Goal: Task Accomplishment & Management: Manage account settings

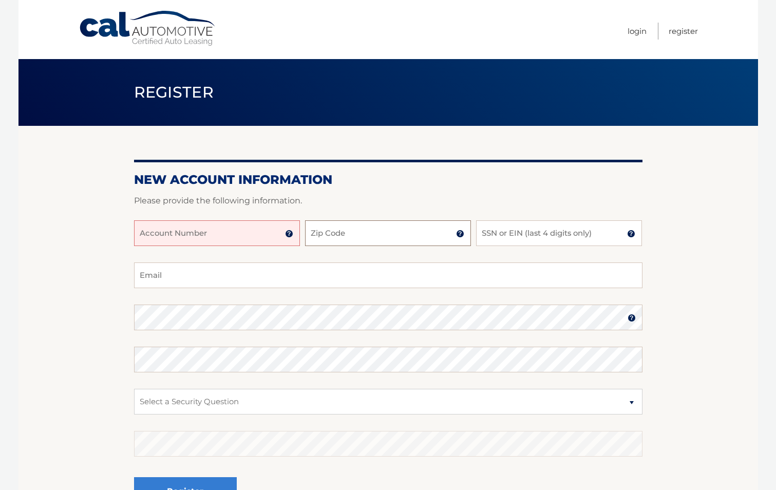
click at [334, 237] on input "Zip Code" at bounding box center [388, 233] width 166 height 26
type input "11570"
click at [193, 236] on input "Account Number" at bounding box center [217, 233] width 166 height 26
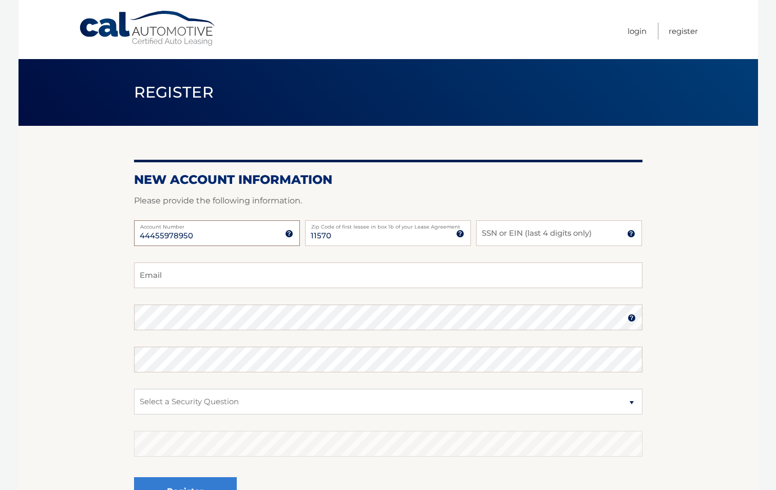
type input "44455978950"
click at [206, 283] on input "Email" at bounding box center [388, 276] width 509 height 26
type input "cole6075@gmail.com"
click at [228, 404] on select "Select a Security Question What was the name of your elementary school? What is…" at bounding box center [388, 402] width 509 height 26
select select "4"
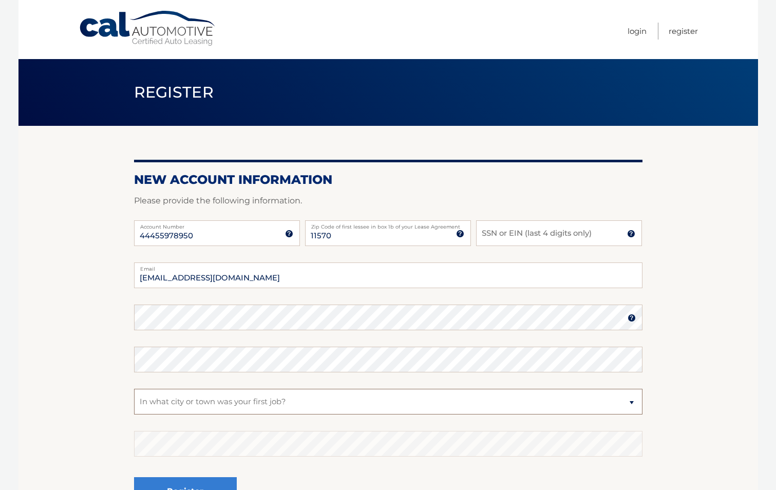
click at [134, 389] on select "Select a Security Question What was the name of your elementary school? What is…" at bounding box center [388, 402] width 509 height 26
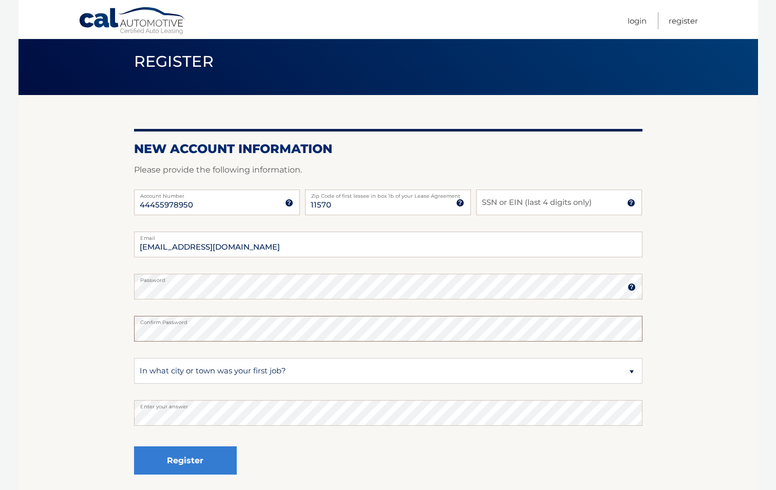
scroll to position [115, 0]
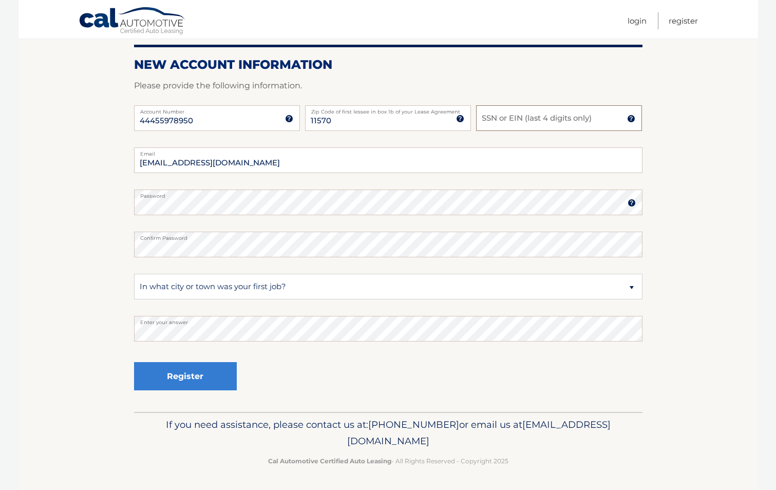
click at [538, 110] on input "SSN or EIN (last 4 digits only)" at bounding box center [559, 118] width 166 height 26
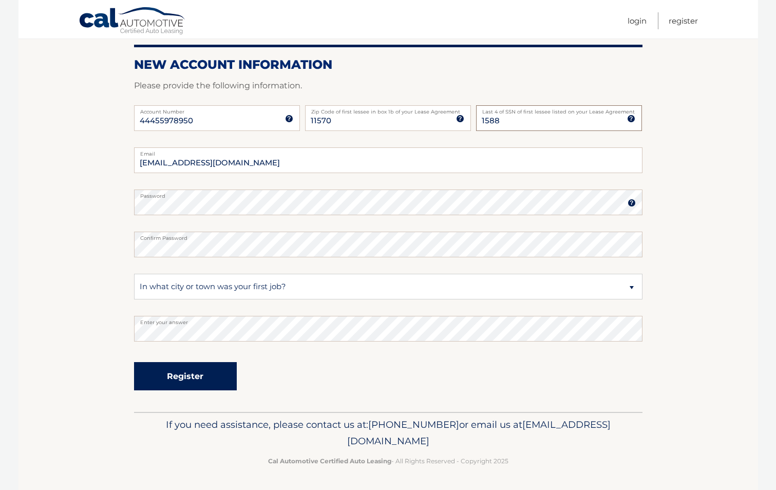
type input "1588"
drag, startPoint x: 202, startPoint y: 368, endPoint x: 192, endPoint y: 356, distance: 15.7
click at [200, 364] on button "Register" at bounding box center [185, 376] width 103 height 28
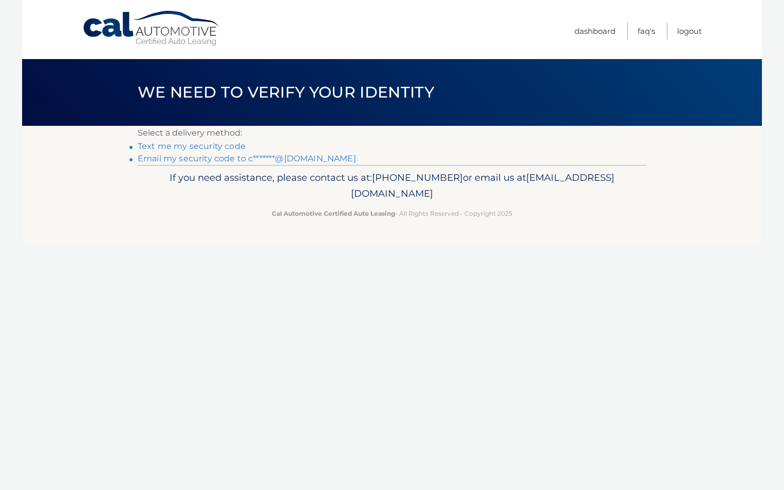
click at [198, 158] on link "Email my security code to c*******@[DOMAIN_NAME]" at bounding box center [247, 159] width 218 height 10
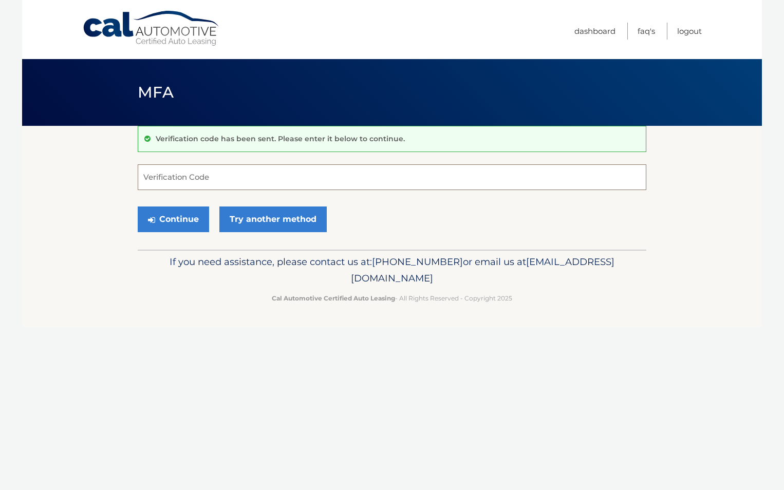
click at [211, 174] on input "Verification Code" at bounding box center [392, 177] width 509 height 26
type input "110584"
click at [170, 223] on button "Continue" at bounding box center [173, 220] width 71 height 26
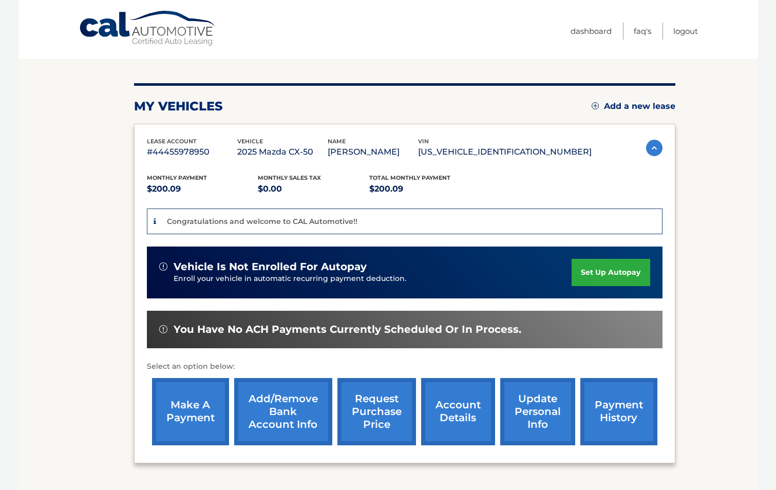
scroll to position [103, 0]
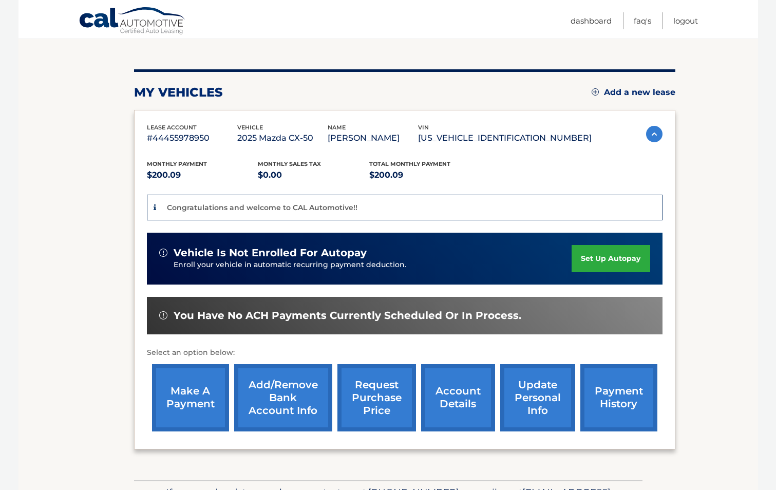
click at [591, 257] on link "set up autopay" at bounding box center [611, 258] width 78 height 27
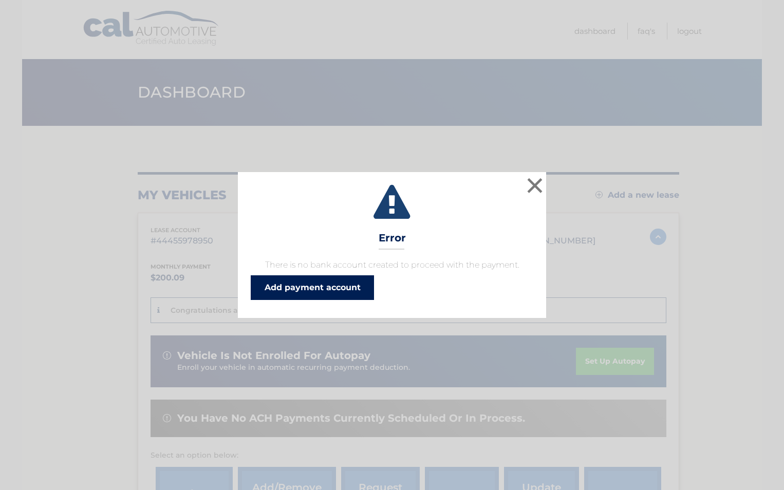
click at [309, 282] on link "Add payment account" at bounding box center [312, 287] width 123 height 25
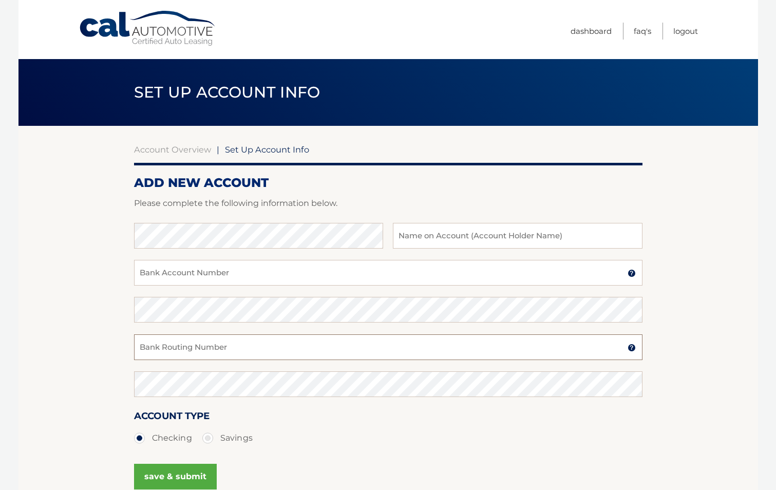
click at [210, 347] on input "Bank Routing Number" at bounding box center [388, 347] width 509 height 26
type input "221970443"
click at [500, 233] on input "text" at bounding box center [517, 236] width 249 height 26
type input "Nicole Michel"
click at [286, 274] on input "Bank Account Number" at bounding box center [388, 273] width 509 height 26
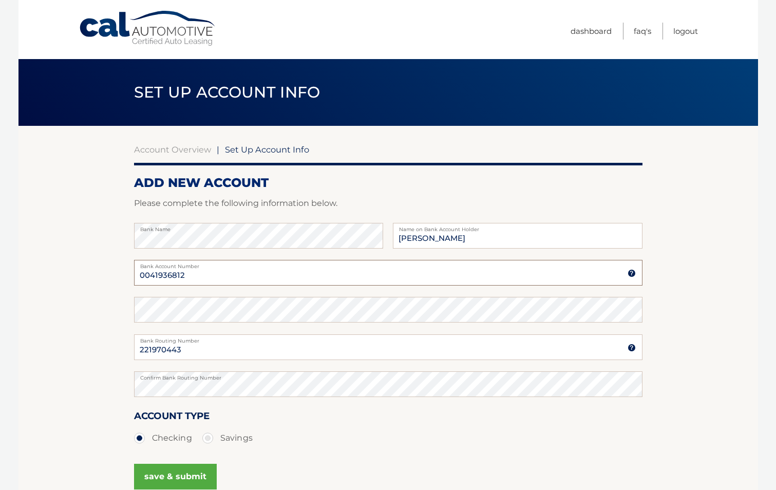
type input "0041936812"
drag, startPoint x: 192, startPoint y: 471, endPoint x: 172, endPoint y: 478, distance: 21.3
click at [192, 471] on button "save & submit" at bounding box center [175, 477] width 83 height 26
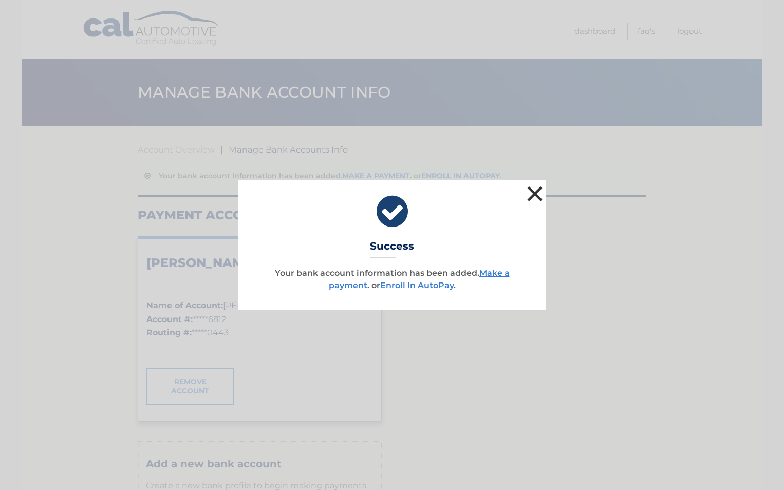
click at [532, 191] on button "×" at bounding box center [535, 193] width 21 height 21
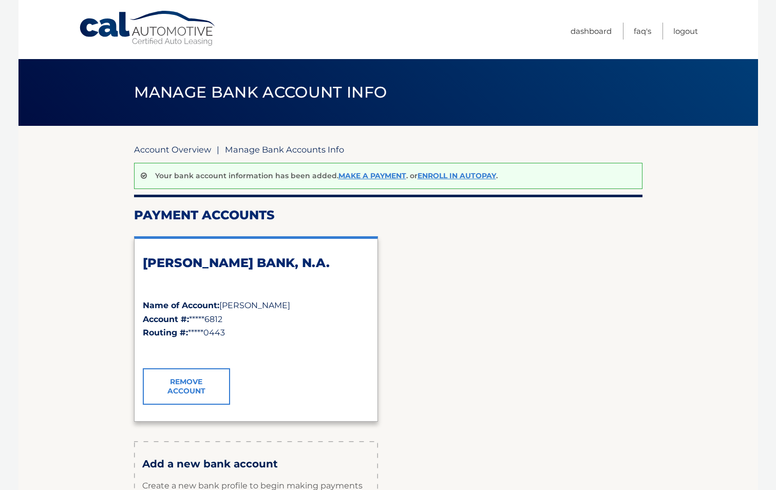
click at [183, 149] on link "Account Overview" at bounding box center [172, 149] width 77 height 10
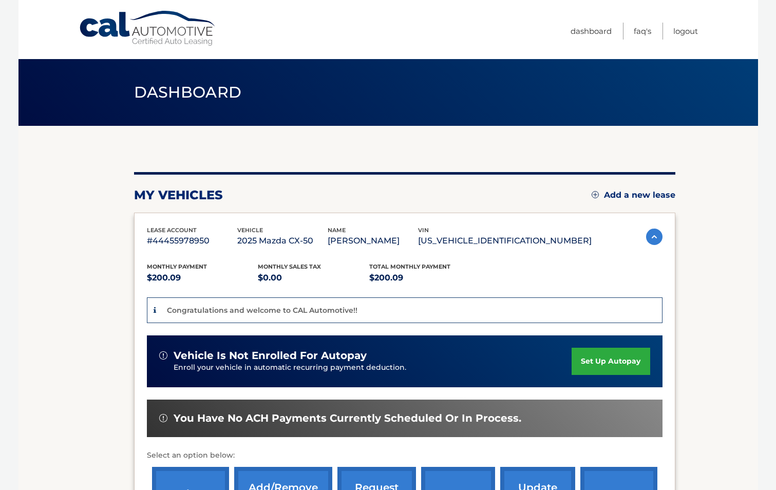
click at [592, 359] on link "set up autopay" at bounding box center [611, 361] width 78 height 27
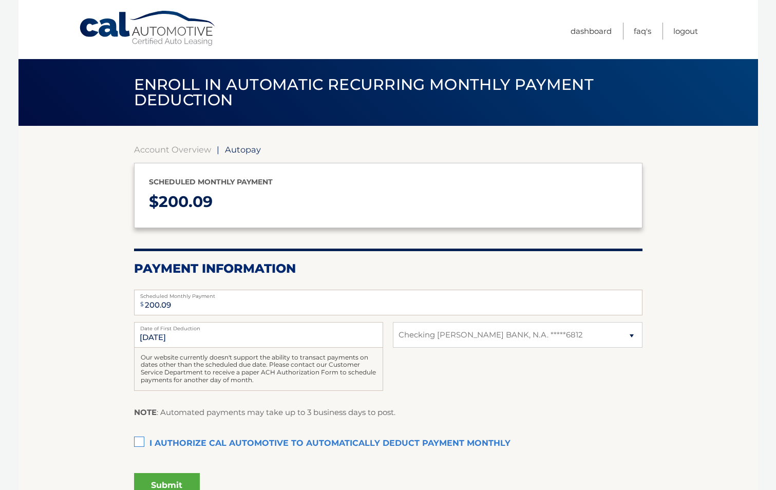
select select "NjJmZGQzZjgtOGExZi00M2VmLWI4YTItMWVmOTM0OGVhMzk4"
click at [139, 440] on label "I authorize cal automotive to automatically deduct payment monthly This checkbo…" at bounding box center [388, 444] width 509 height 21
click at [0, 0] on input "I authorize cal automotive to automatically deduct payment monthly This checkbo…" at bounding box center [0, 0] width 0 height 0
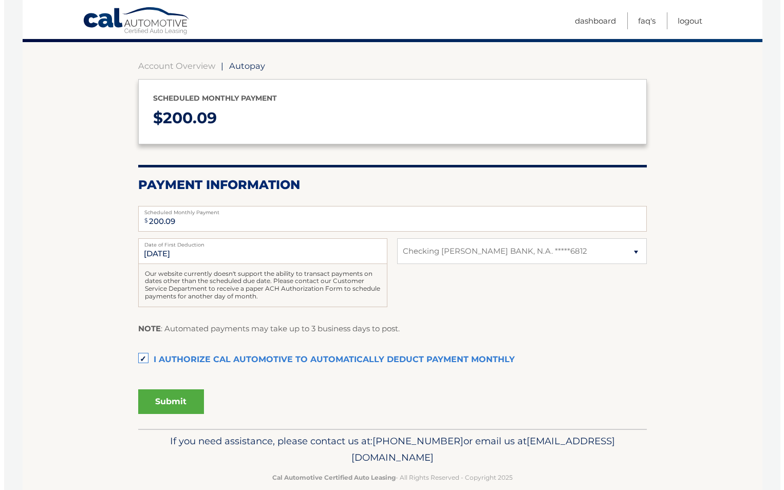
scroll to position [100, 0]
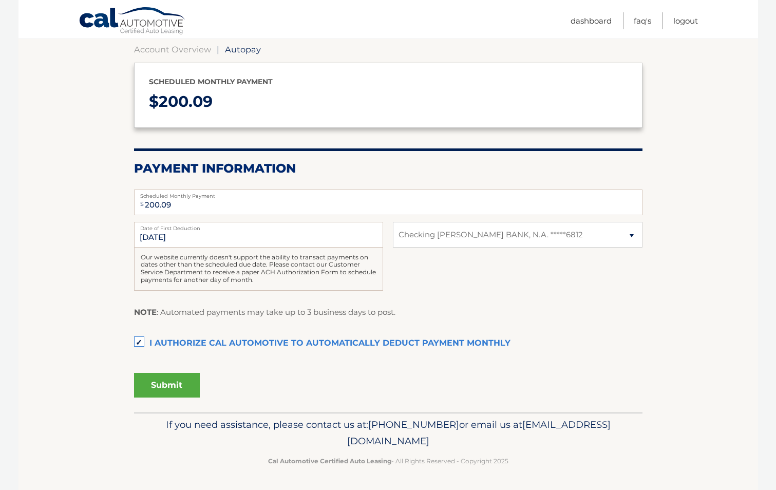
click at [157, 383] on button "Submit" at bounding box center [167, 385] width 66 height 25
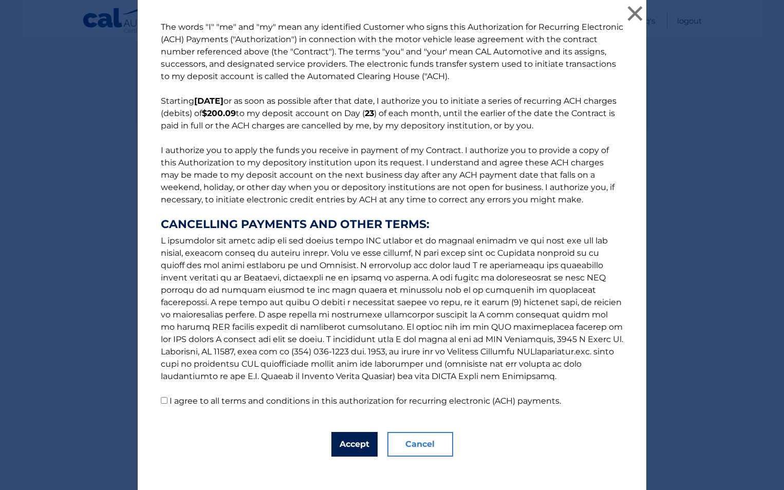
drag, startPoint x: 353, startPoint y: 445, endPoint x: 352, endPoint y: 440, distance: 5.4
click at [353, 443] on button "Accept" at bounding box center [354, 444] width 46 height 25
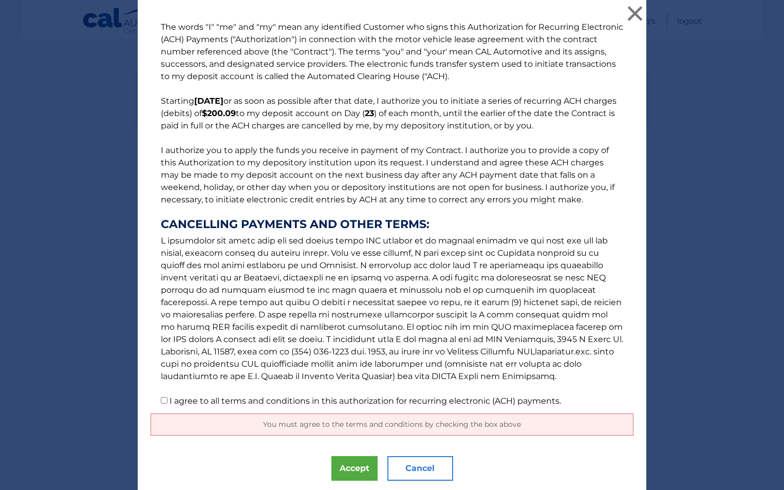
click at [167, 394] on p "The words "I" "me" and "my" mean any identified Customer who signs this Authori…" at bounding box center [392, 214] width 483 height 386
click at [170, 396] on label "I agree to all terms and conditions in this authorization for recurring electro…" at bounding box center [365, 401] width 391 height 10
click at [165, 397] on input "I agree to all terms and conditions in this authorization for recurring electro…" at bounding box center [164, 400] width 7 height 7
checkbox input "true"
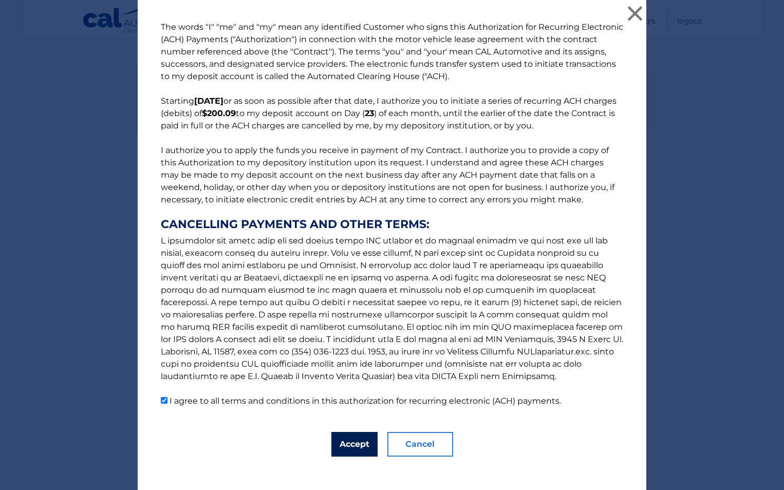
drag, startPoint x: 351, startPoint y: 442, endPoint x: 356, endPoint y: 437, distance: 6.9
click at [351, 439] on button "Accept" at bounding box center [354, 444] width 46 height 25
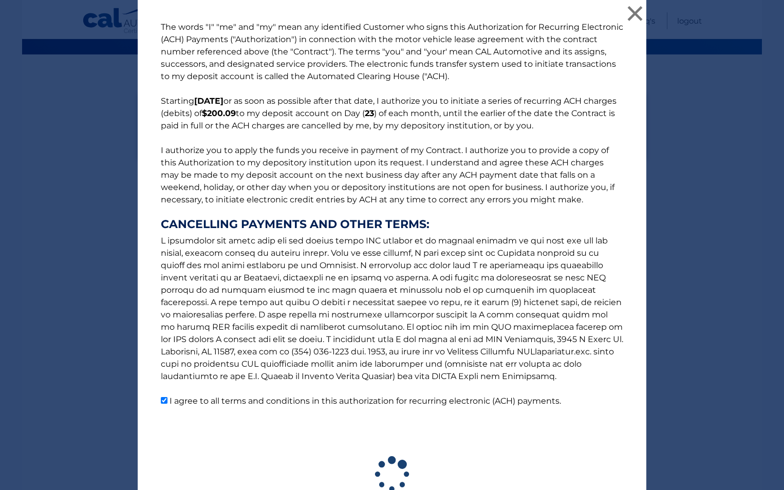
scroll to position [71, 0]
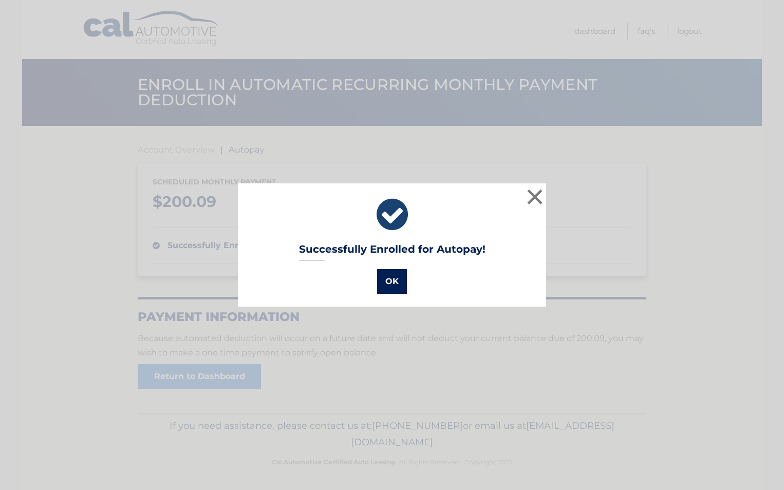
click at [393, 280] on button "OK" at bounding box center [392, 281] width 30 height 25
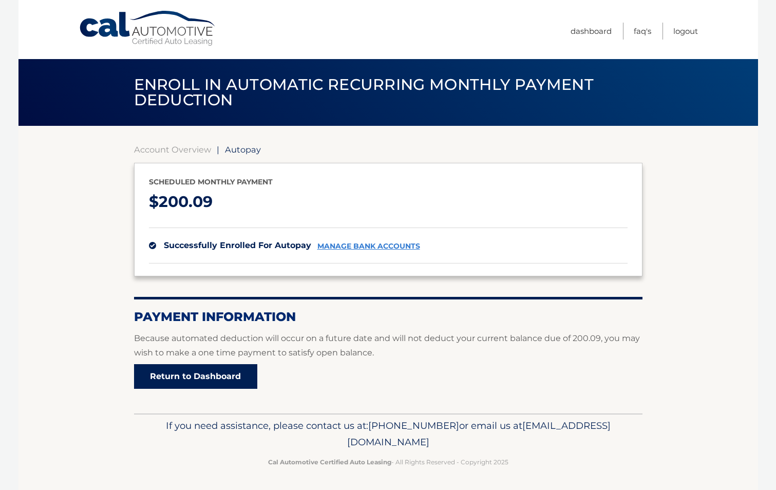
click at [215, 375] on link "Return to Dashboard" at bounding box center [195, 376] width 123 height 25
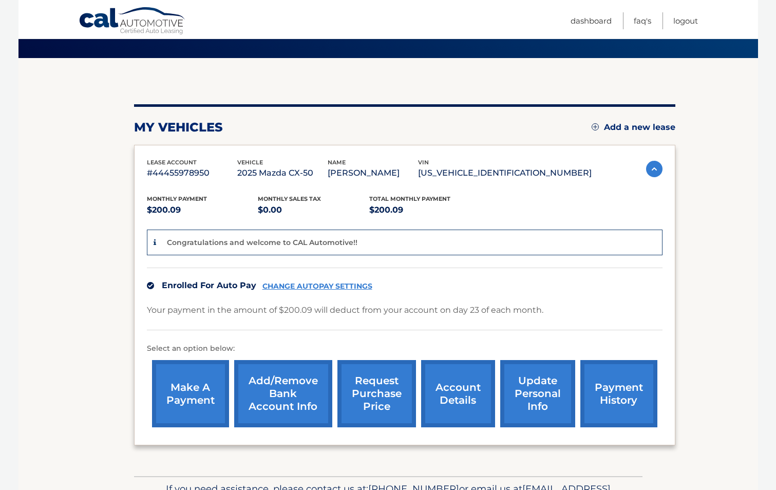
scroll to position [103, 0]
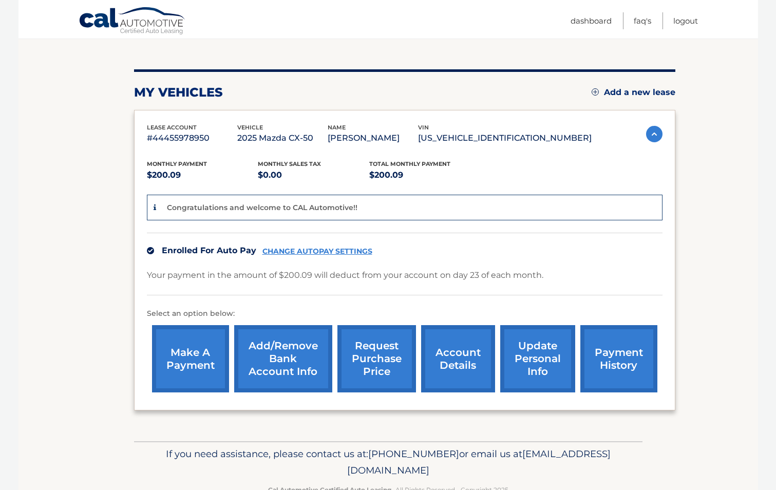
click at [611, 363] on link "payment history" at bounding box center [619, 358] width 77 height 67
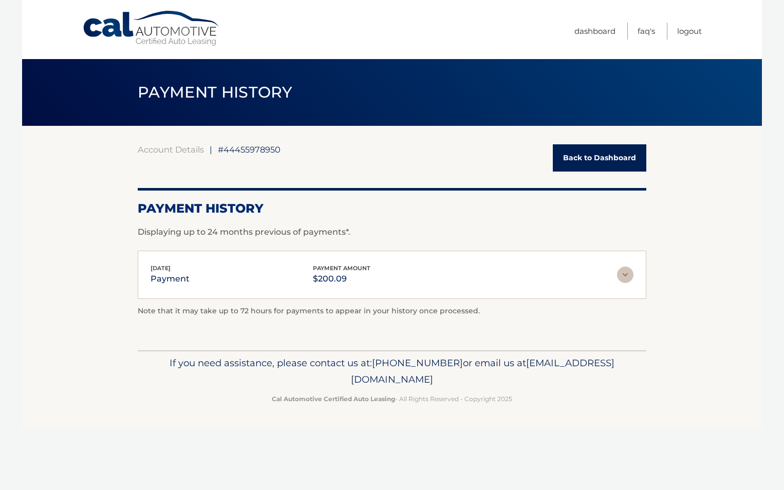
drag, startPoint x: 142, startPoint y: 148, endPoint x: 137, endPoint y: 148, distance: 5.7
click at [142, 148] on link "Account Details" at bounding box center [171, 149] width 66 height 10
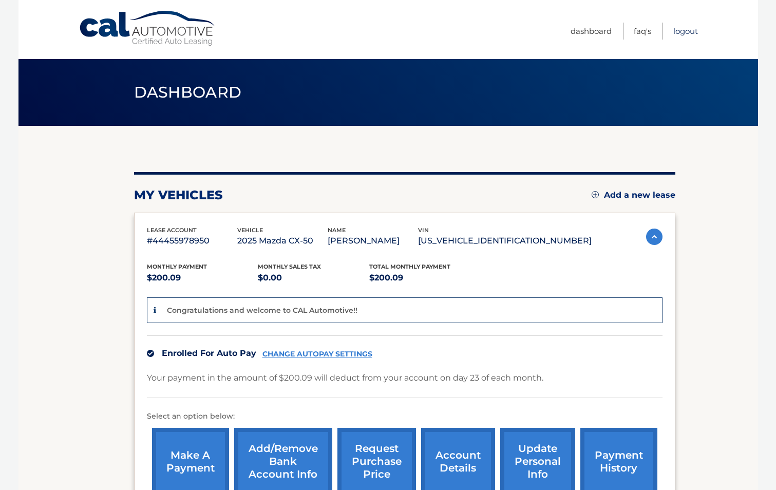
click at [680, 31] on link "Logout" at bounding box center [686, 31] width 25 height 17
